Goal: Book appointment/travel/reservation

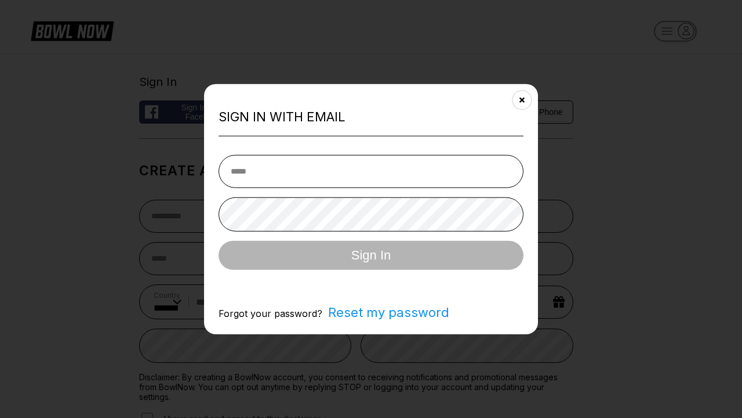
select select "**"
type input "**********"
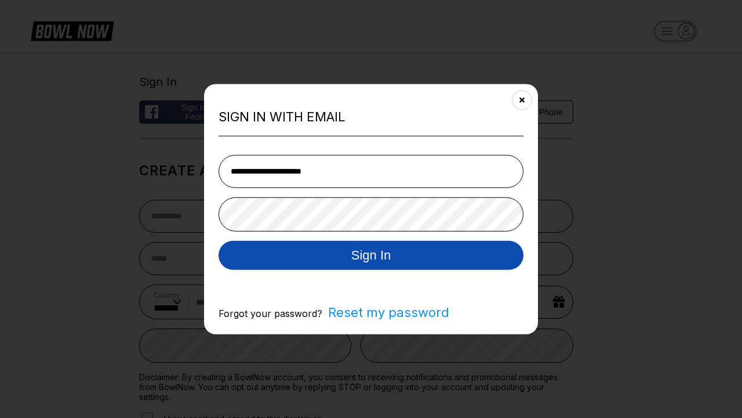
click at [371, 256] on button "Sign In" at bounding box center [371, 254] width 305 height 29
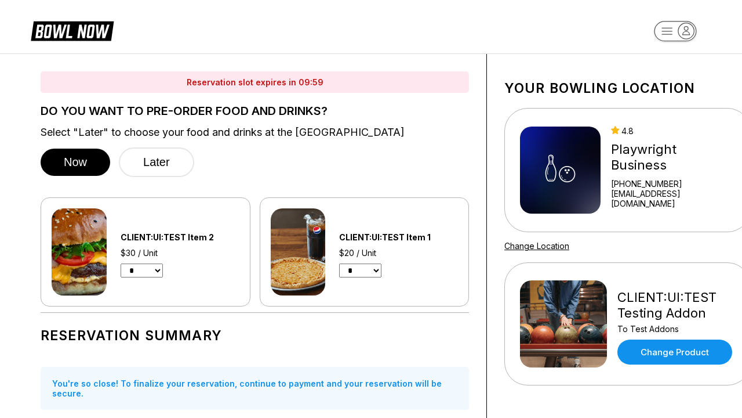
select select "*"
